Goal: Navigation & Orientation: Find specific page/section

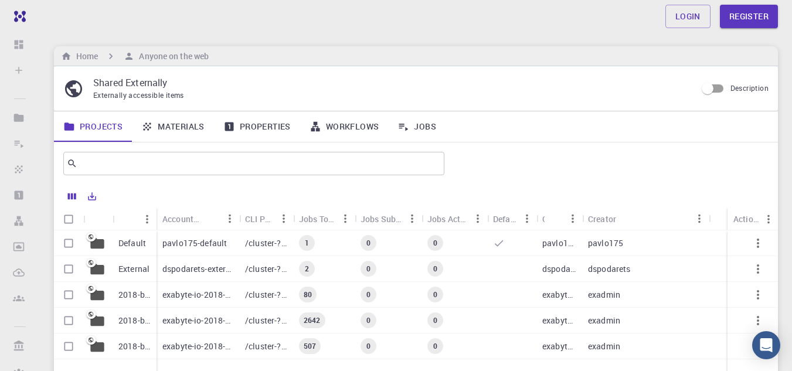
click at [172, 124] on link "Materials" at bounding box center [173, 126] width 82 height 30
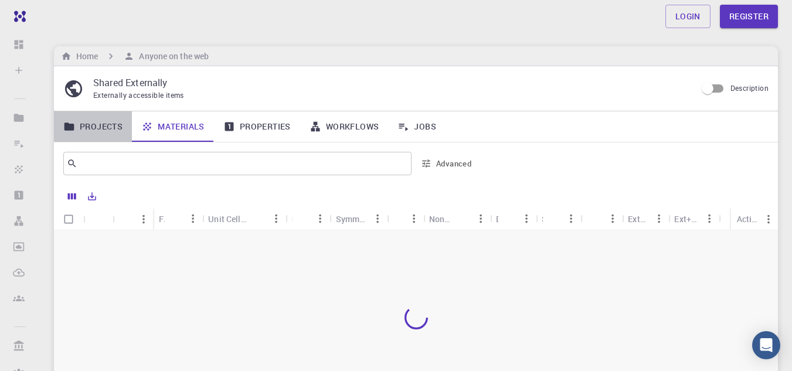
click at [99, 132] on link "Projects" at bounding box center [93, 126] width 78 height 30
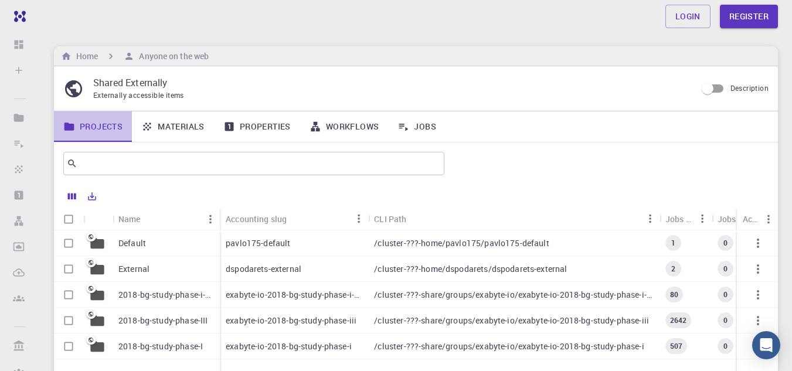
click at [66, 123] on icon at bounding box center [69, 127] width 12 height 12
click at [158, 265] on div "External" at bounding box center [166, 269] width 107 height 26
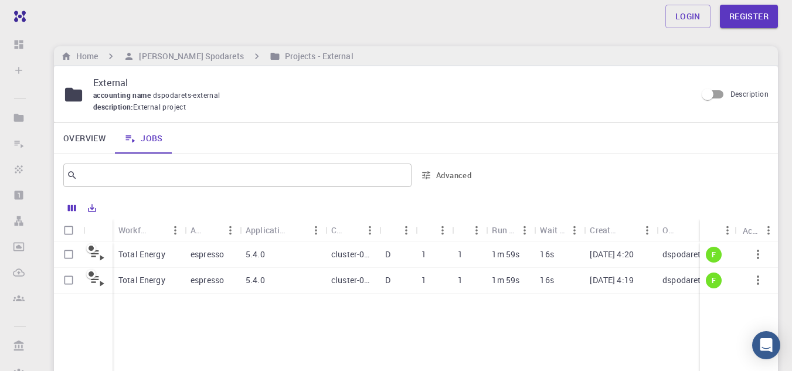
click at [155, 255] on p "Total Energy" at bounding box center [141, 255] width 47 height 12
